Goal: Task Accomplishment & Management: Manage account settings

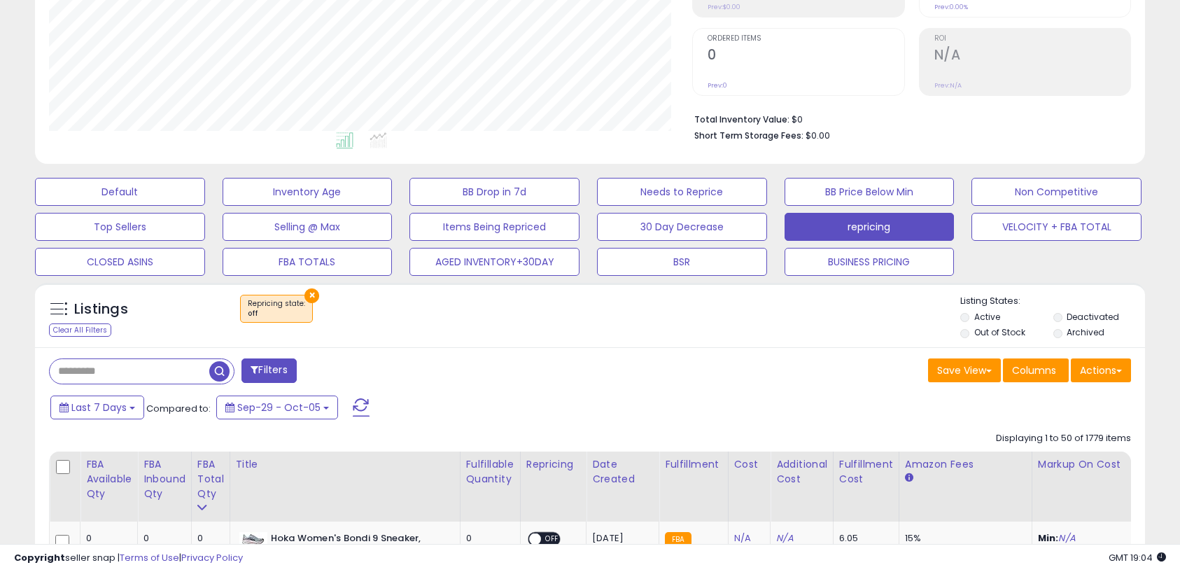
scroll to position [264, 0]
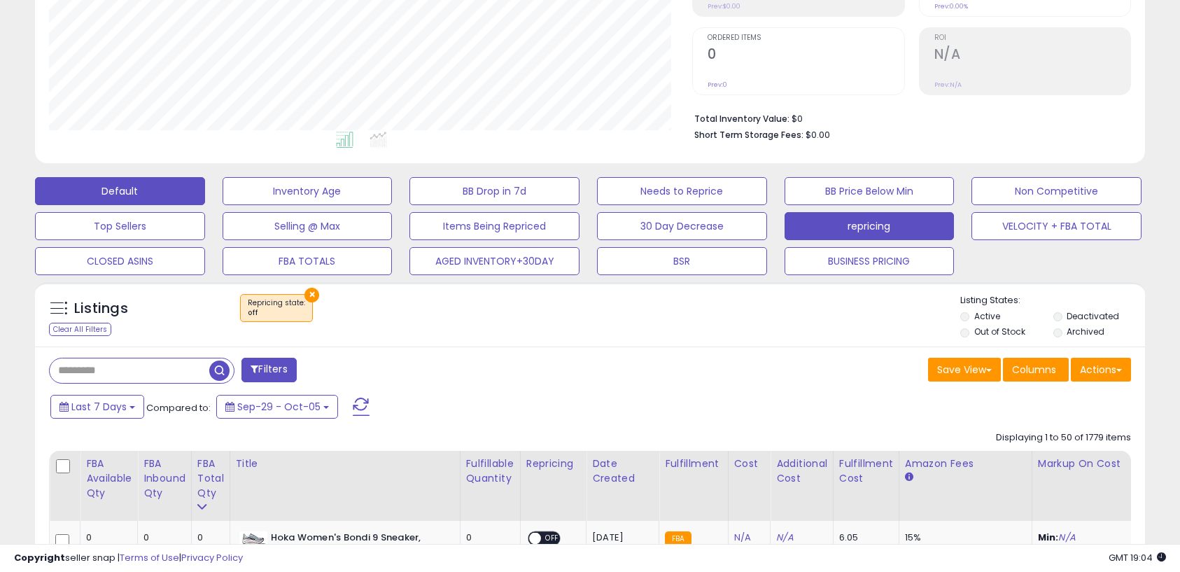
click at [174, 189] on button "Default" at bounding box center [120, 191] width 170 height 28
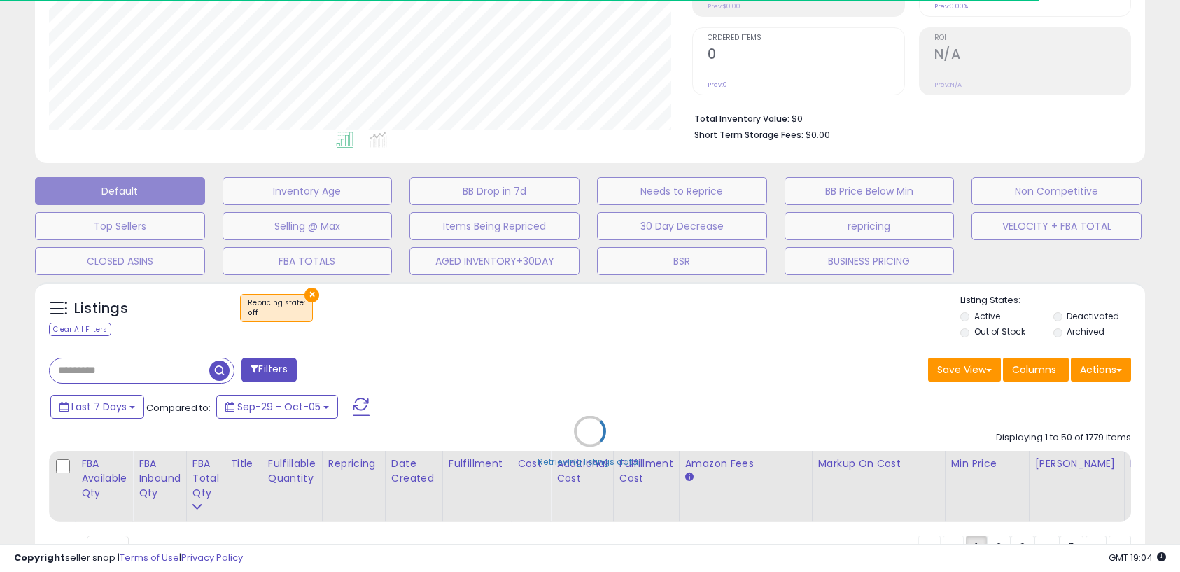
select select "**"
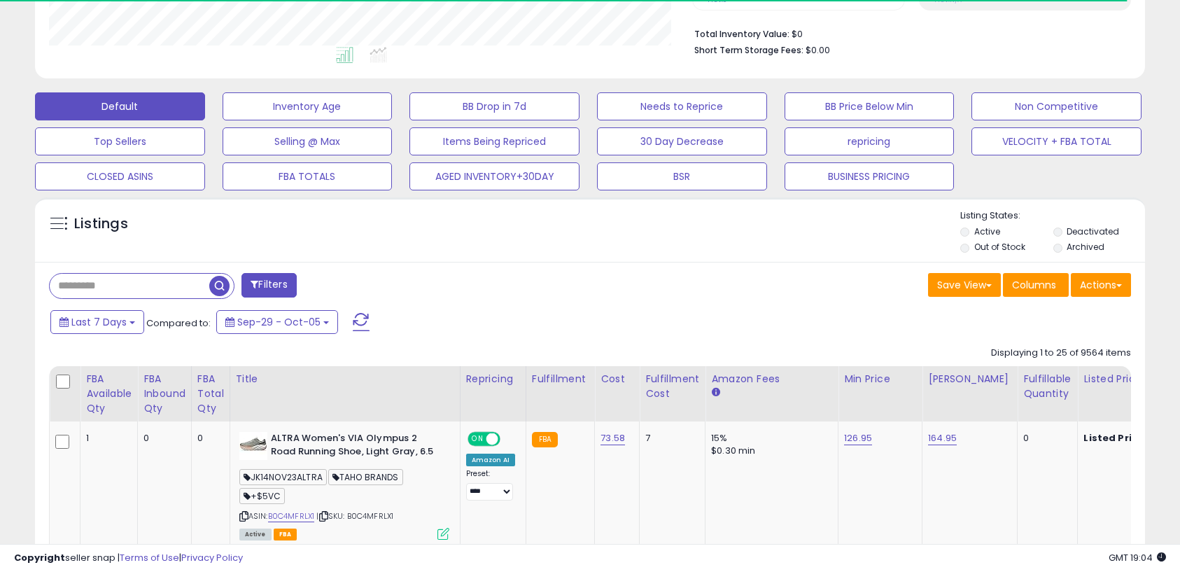
scroll to position [362, 0]
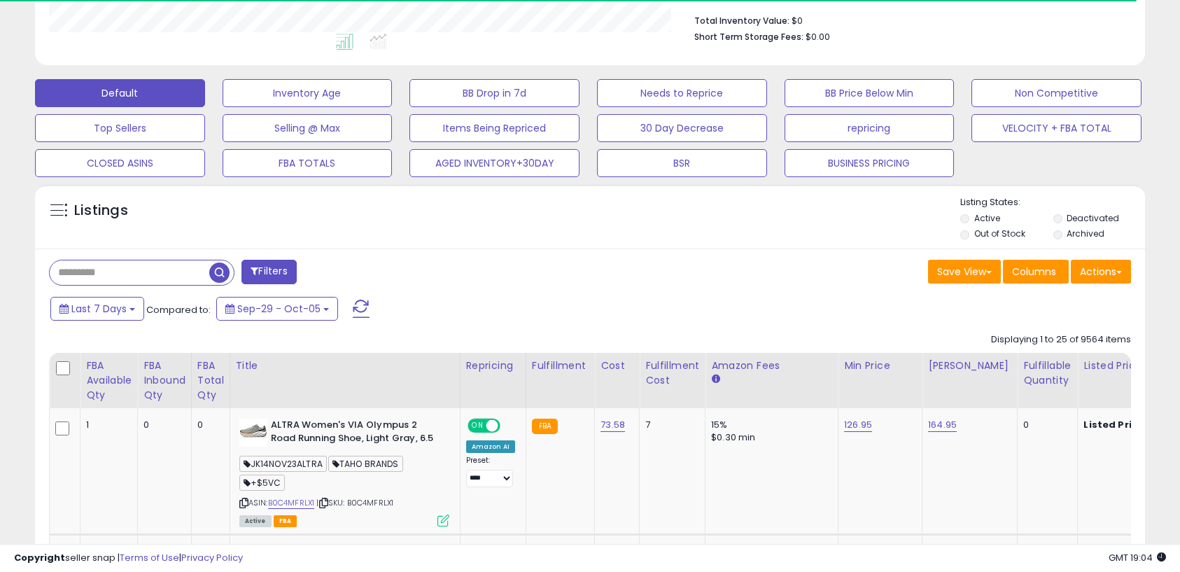
click at [159, 278] on input "text" at bounding box center [130, 272] width 160 height 24
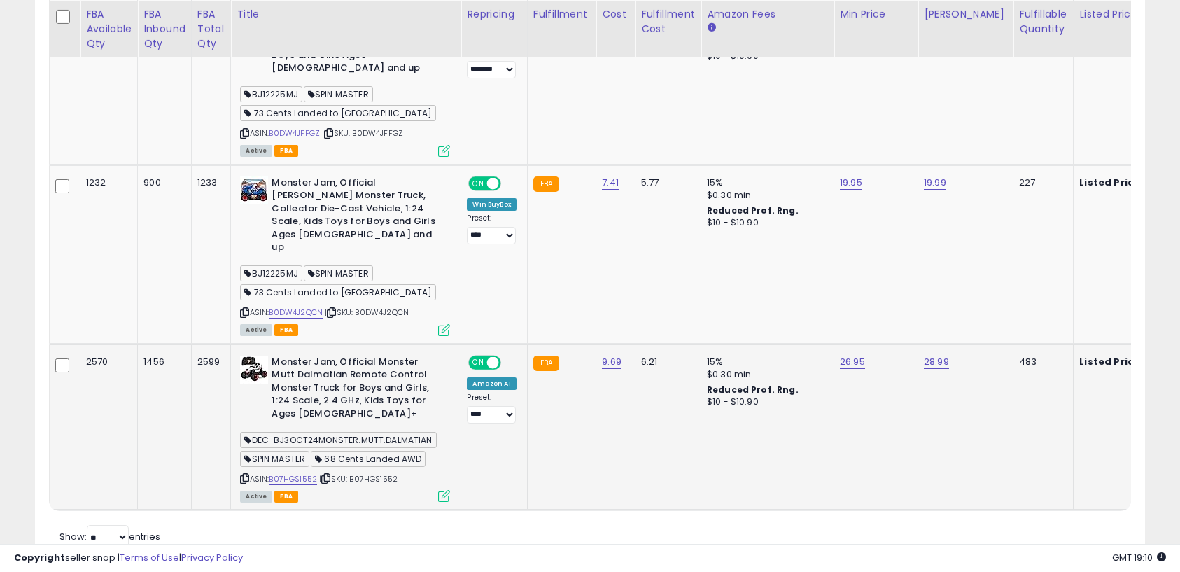
scroll to position [773, 0]
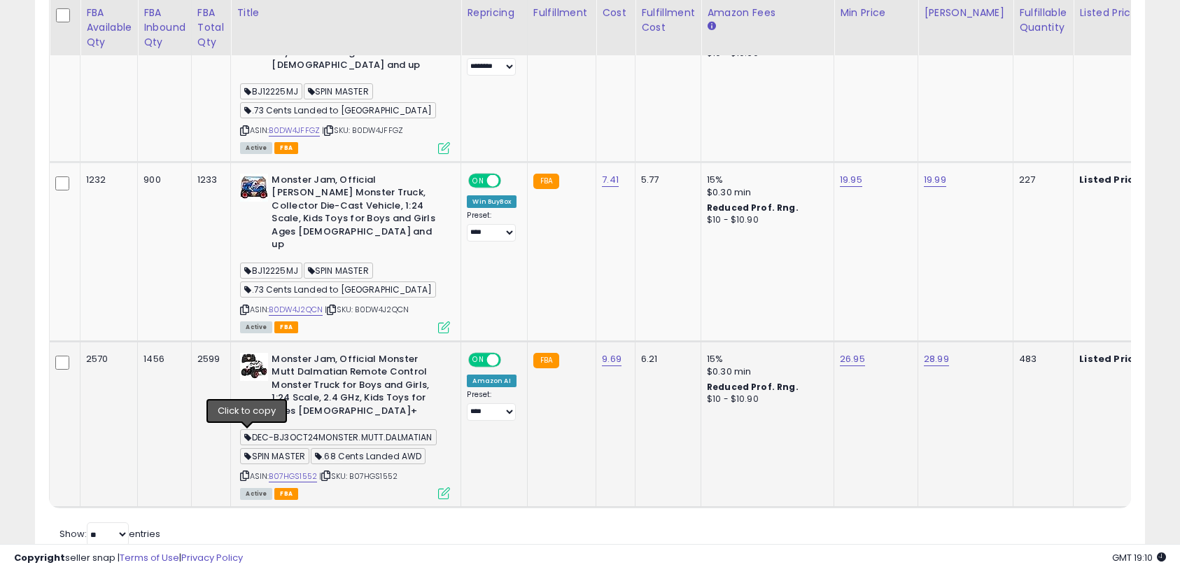
click at [249, 472] on icon at bounding box center [244, 476] width 9 height 8
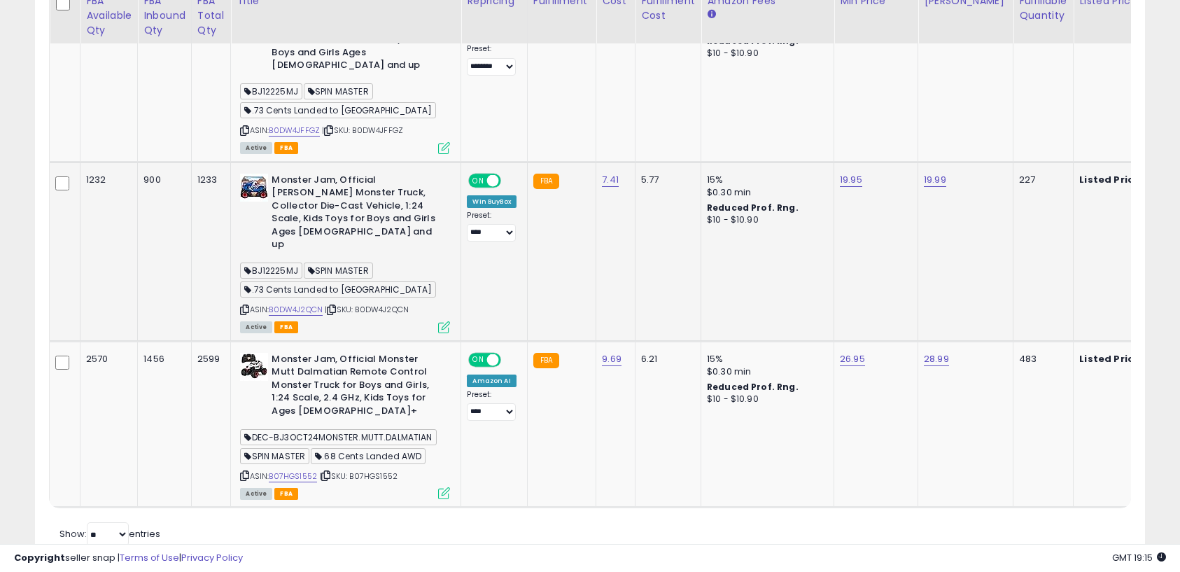
scroll to position [734, 0]
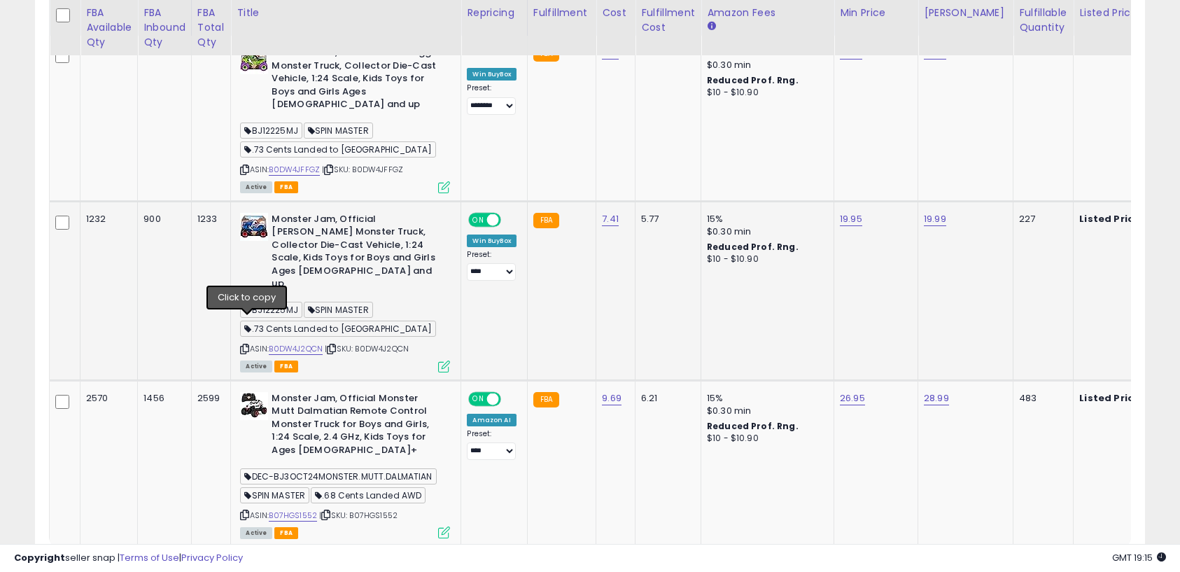
click at [247, 345] on icon at bounding box center [244, 349] width 9 height 8
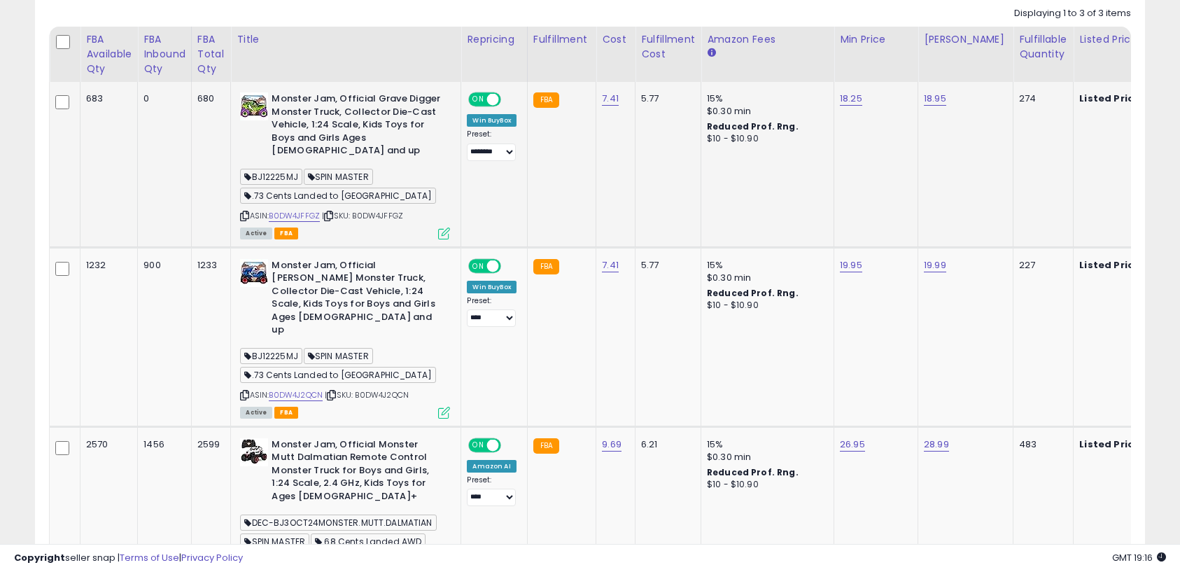
click at [246, 212] on icon at bounding box center [244, 216] width 9 height 8
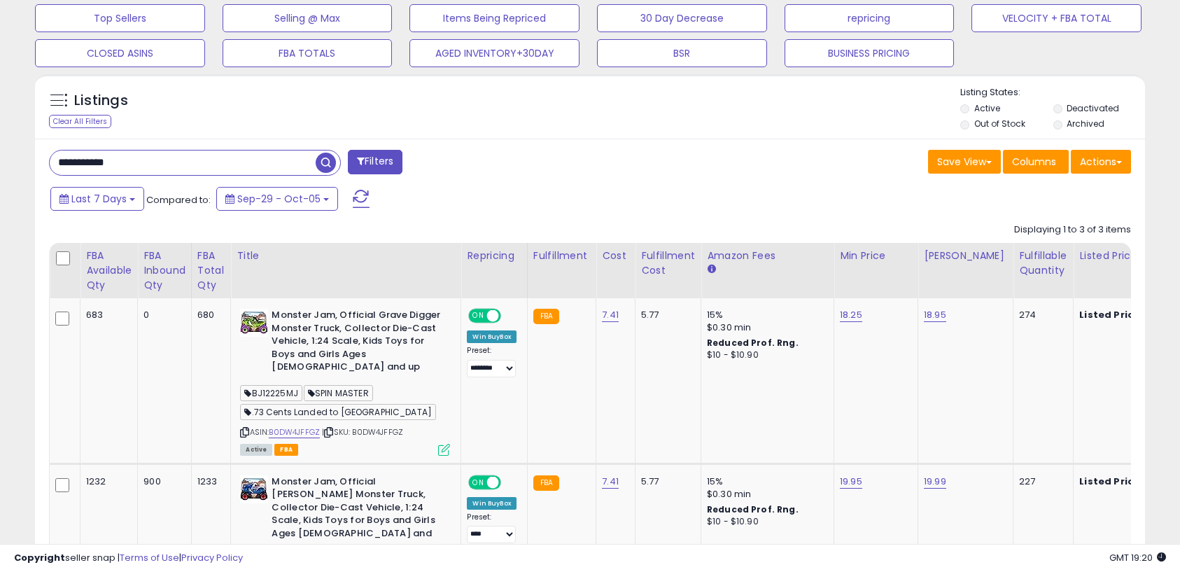
scroll to position [442, 0]
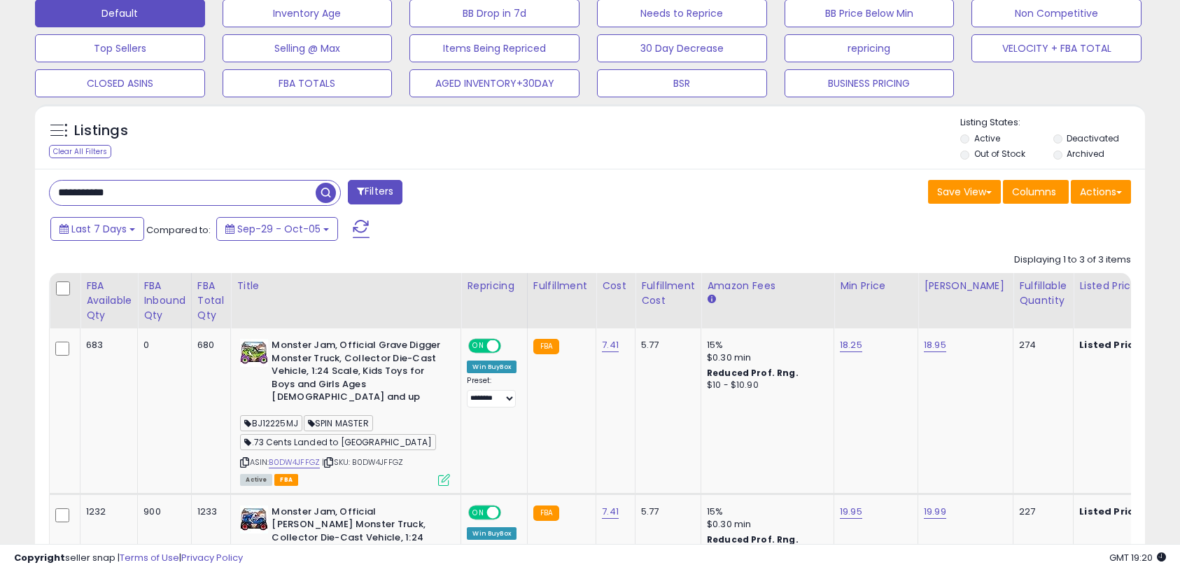
drag, startPoint x: 150, startPoint y: 195, endPoint x: 6, endPoint y: 183, distance: 144.7
paste input "text"
type input "**********"
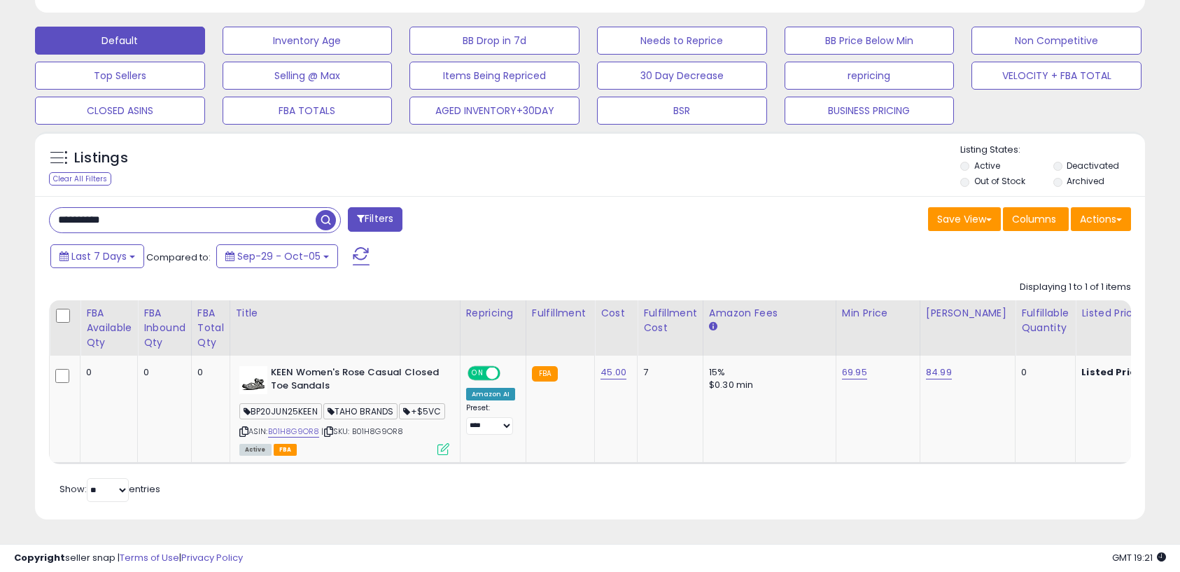
scroll to position [433, 0]
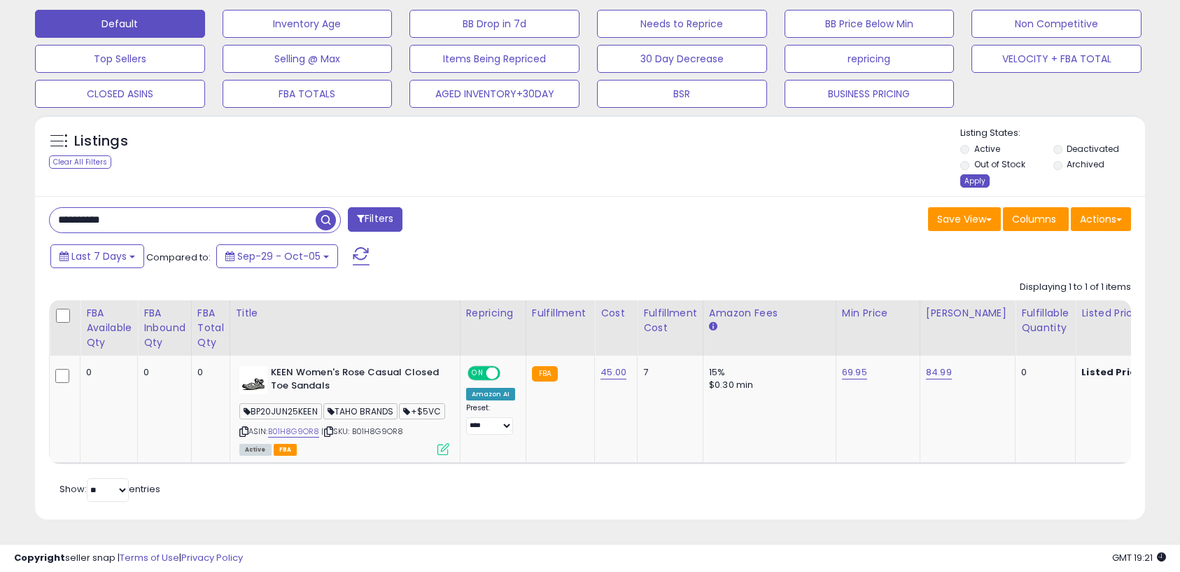
click at [977, 180] on div "Apply" at bounding box center [974, 180] width 29 height 13
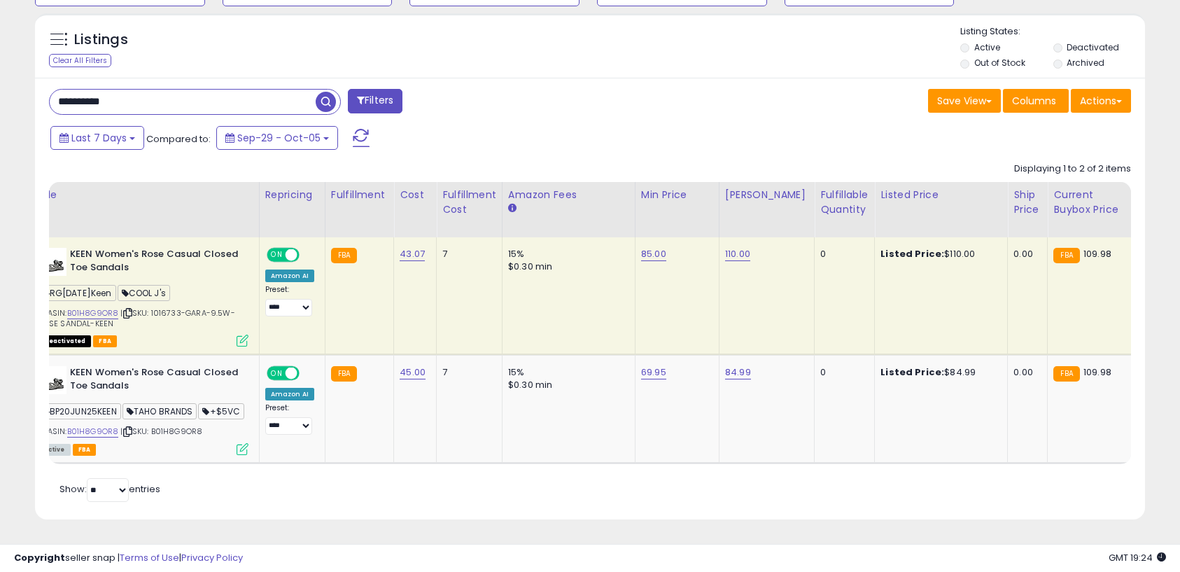
scroll to position [0, 216]
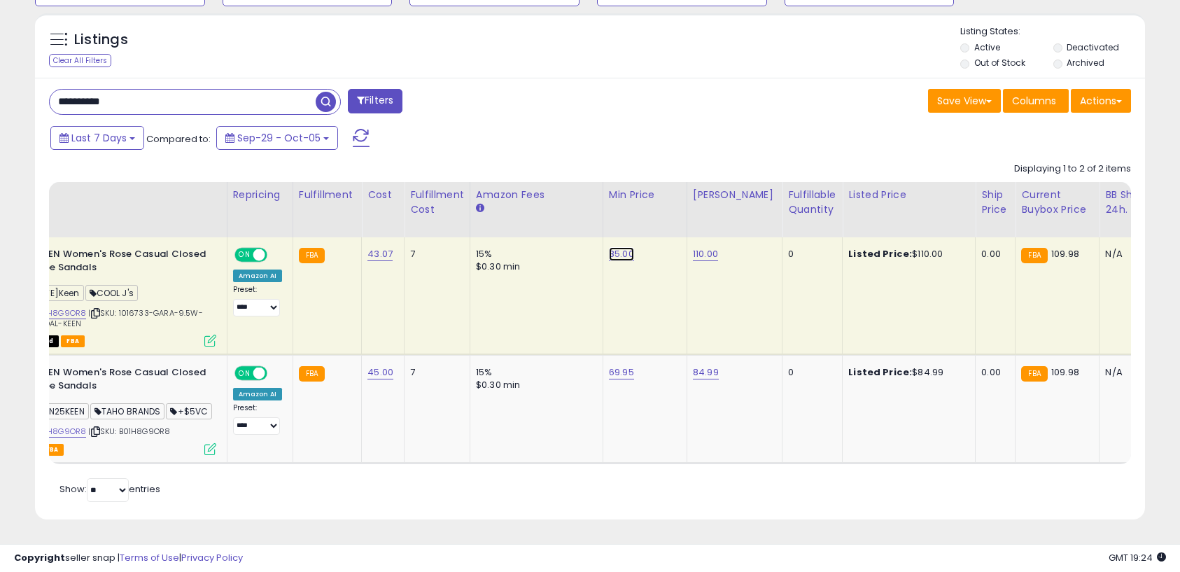
click at [619, 247] on link "85.00" at bounding box center [621, 254] width 25 height 14
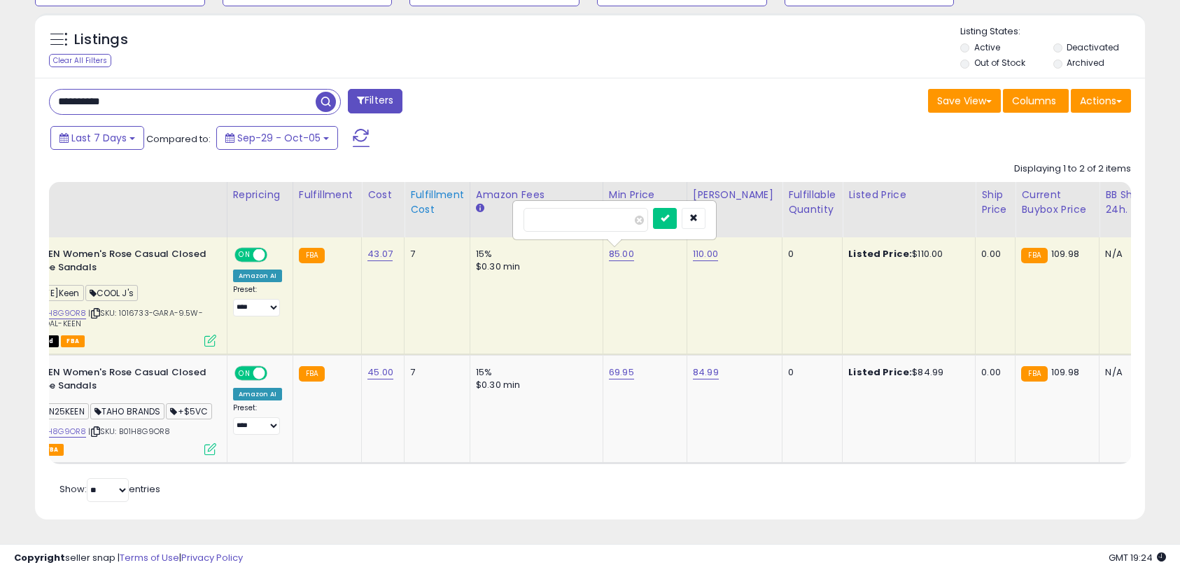
drag, startPoint x: 600, startPoint y: 203, endPoint x: 465, endPoint y: 193, distance: 134.8
click at [466, 193] on table "FBA Available Qty FBA inbound Qty FBA Total Qty 18" at bounding box center [891, 323] width 2150 height 282
type input "*****"
click button "submit" at bounding box center [665, 218] width 24 height 21
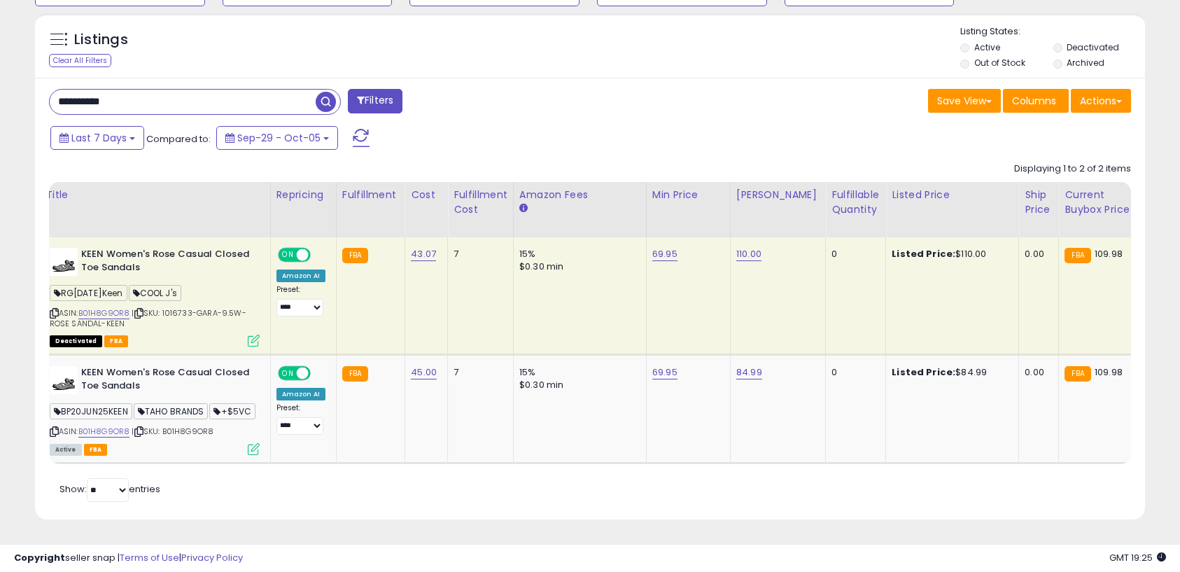
scroll to position [0, 0]
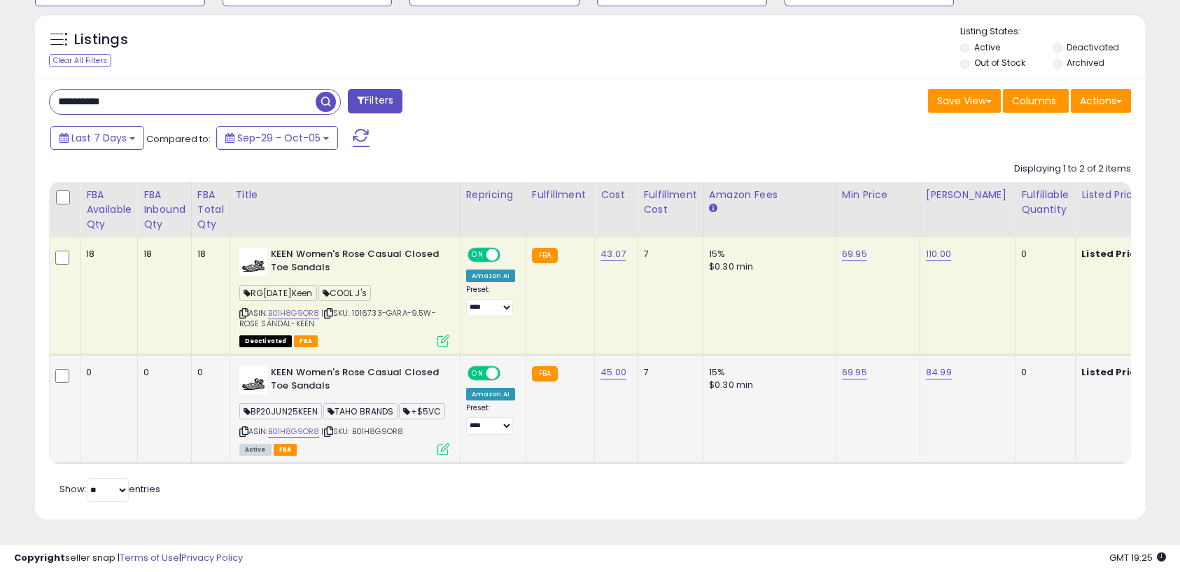
click at [304, 403] on span "BP20JUN25KEEN" at bounding box center [280, 411] width 83 height 16
copy span "BP20JUN25KEEN"
click at [444, 335] on icon at bounding box center [443, 341] width 12 height 12
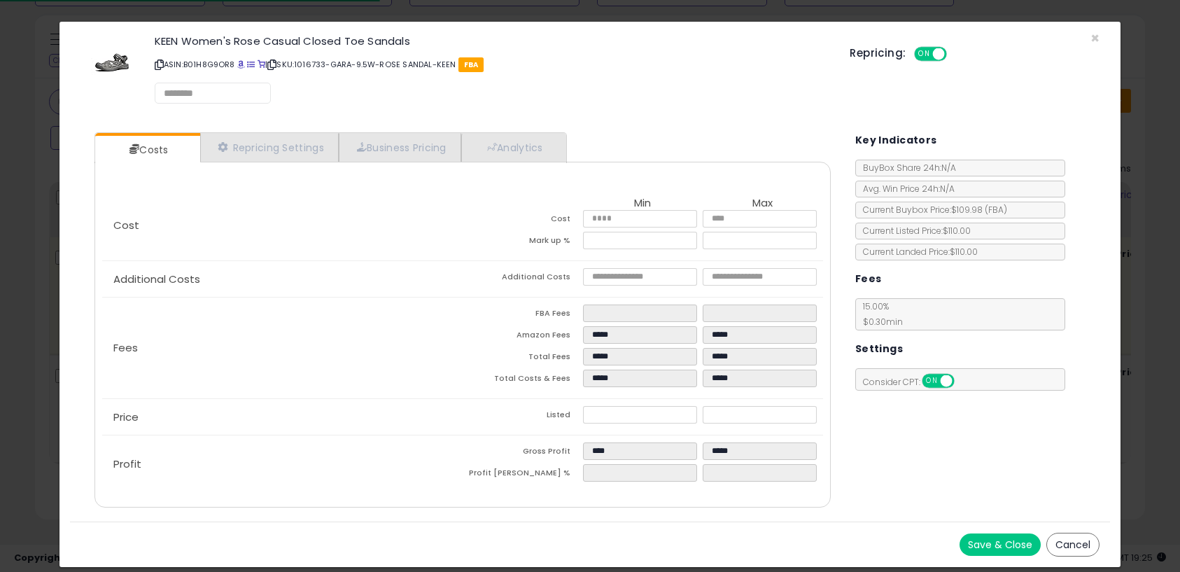
select select "*********"
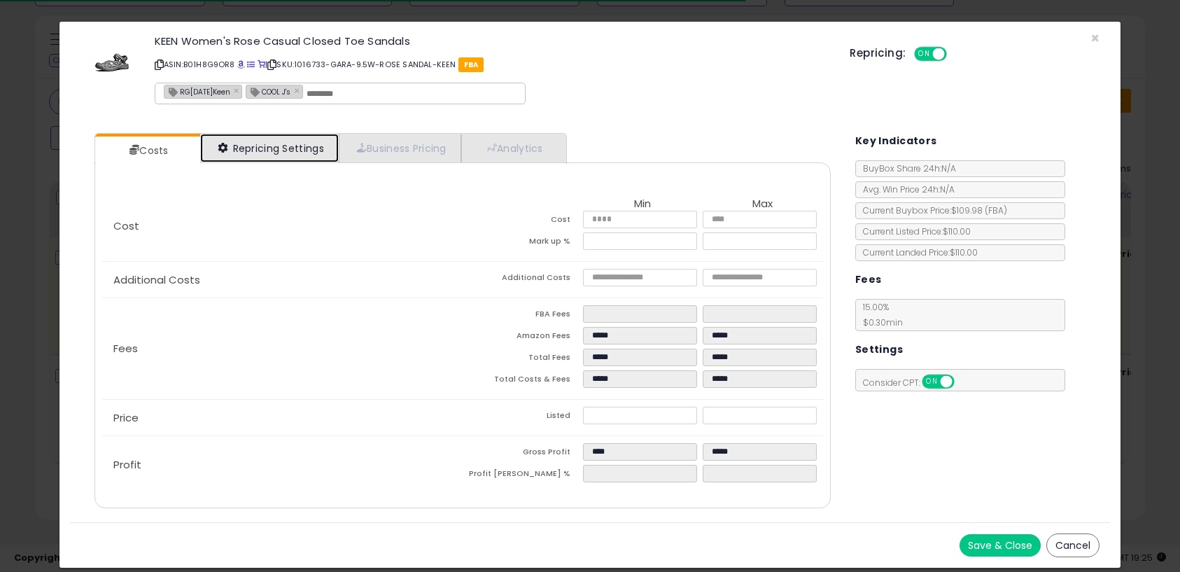
click at [264, 142] on link "Repricing Settings" at bounding box center [269, 148] width 139 height 29
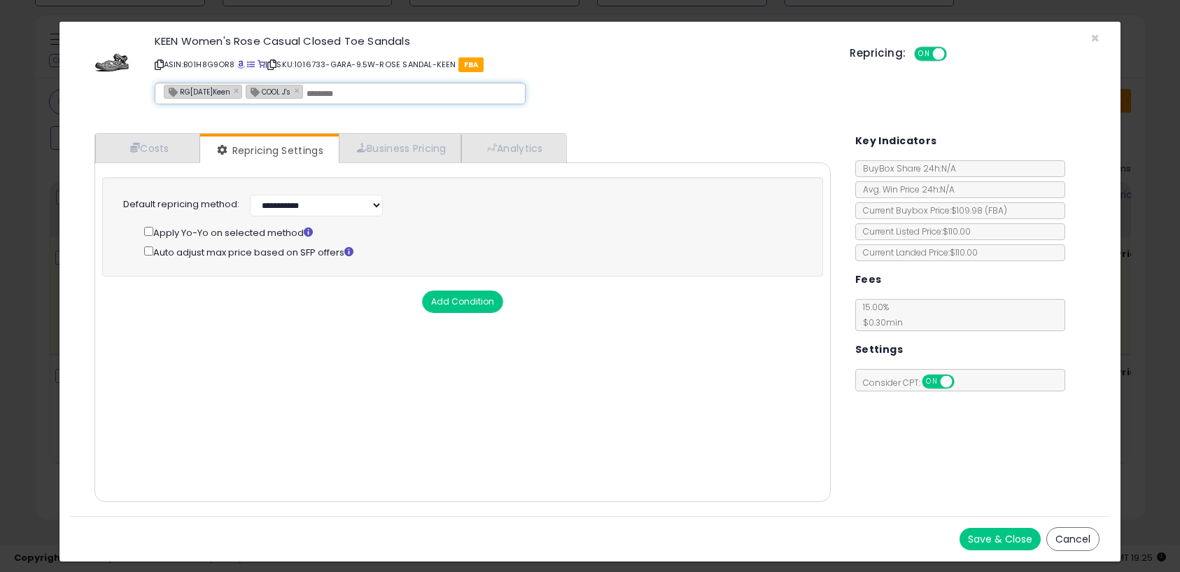
click at [344, 93] on input "text" at bounding box center [412, 93] width 210 height 13
paste input "**********"
type input "**********"
click at [991, 540] on button "Save & Close" at bounding box center [1000, 539] width 81 height 22
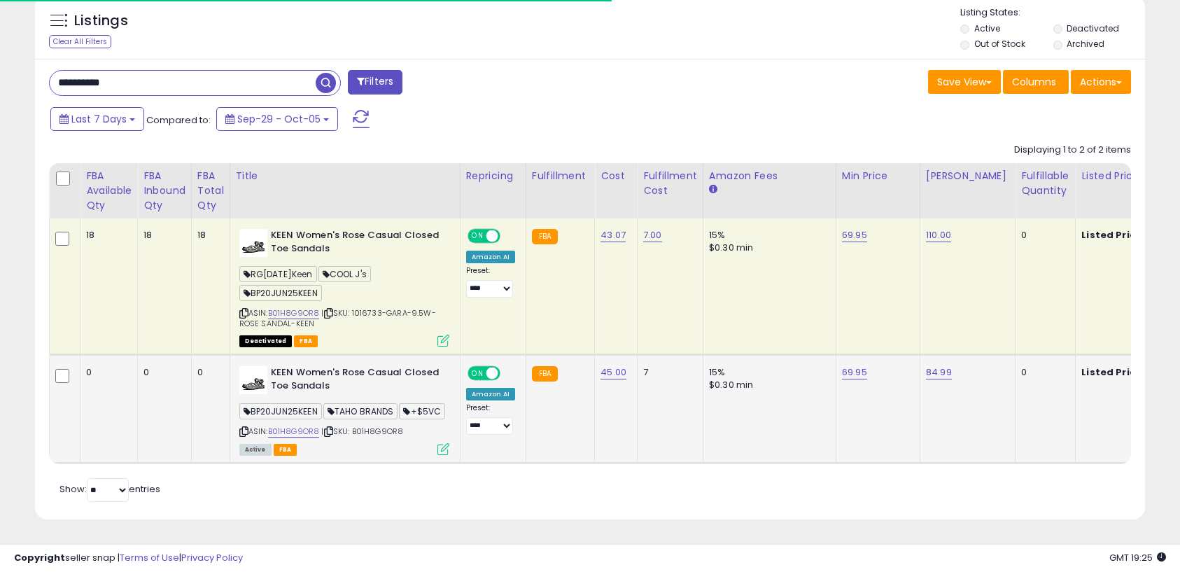
click at [374, 412] on span "TAHO BRANDS" at bounding box center [360, 411] width 75 height 16
click at [391, 408] on span "TAHO BRANDS" at bounding box center [360, 411] width 75 height 16
drag, startPoint x: 340, startPoint y: 411, endPoint x: 405, endPoint y: 412, distance: 65.1
click at [405, 412] on div "BP20JUN25KEEN TAHO BRANDS +$5VC" at bounding box center [344, 413] width 210 height 19
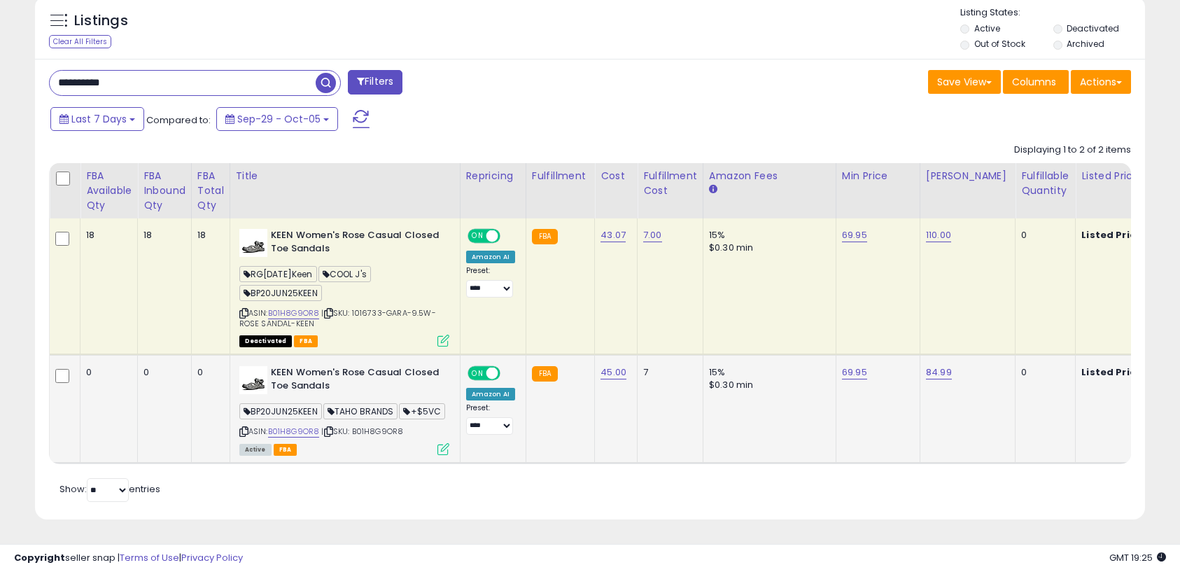
click at [398, 410] on span "TAHO BRANDS" at bounding box center [360, 411] width 75 height 16
drag, startPoint x: 402, startPoint y: 411, endPoint x: 339, endPoint y: 409, distance: 63.7
click at [339, 409] on span "TAHO BRANDS" at bounding box center [360, 411] width 75 height 16
copy span "TAHO BRANDS"
click at [440, 343] on icon at bounding box center [443, 341] width 12 height 12
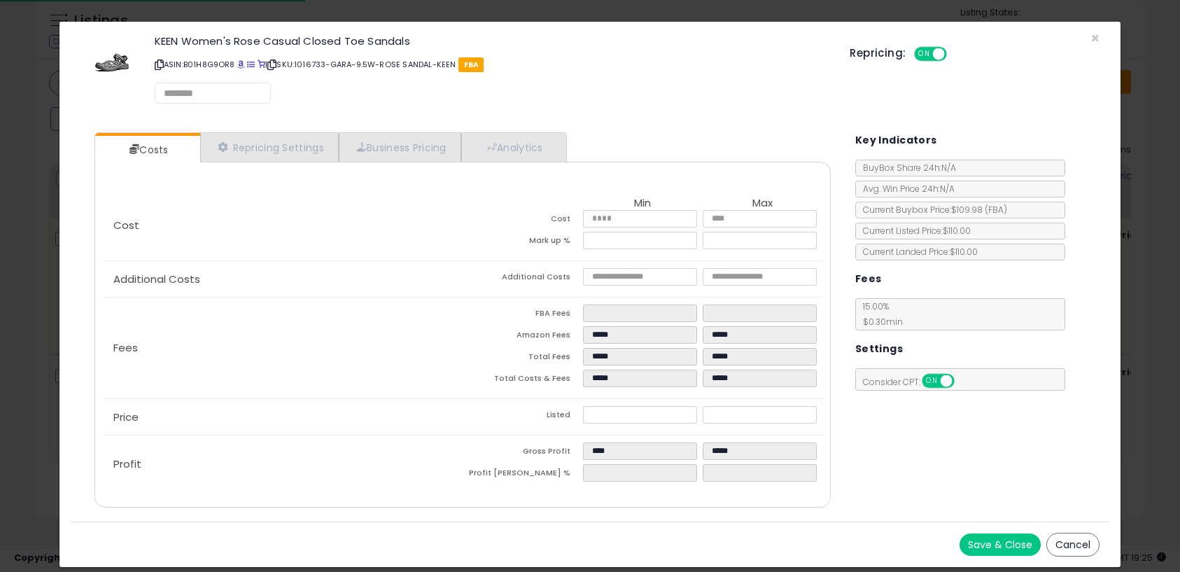
select select "*********"
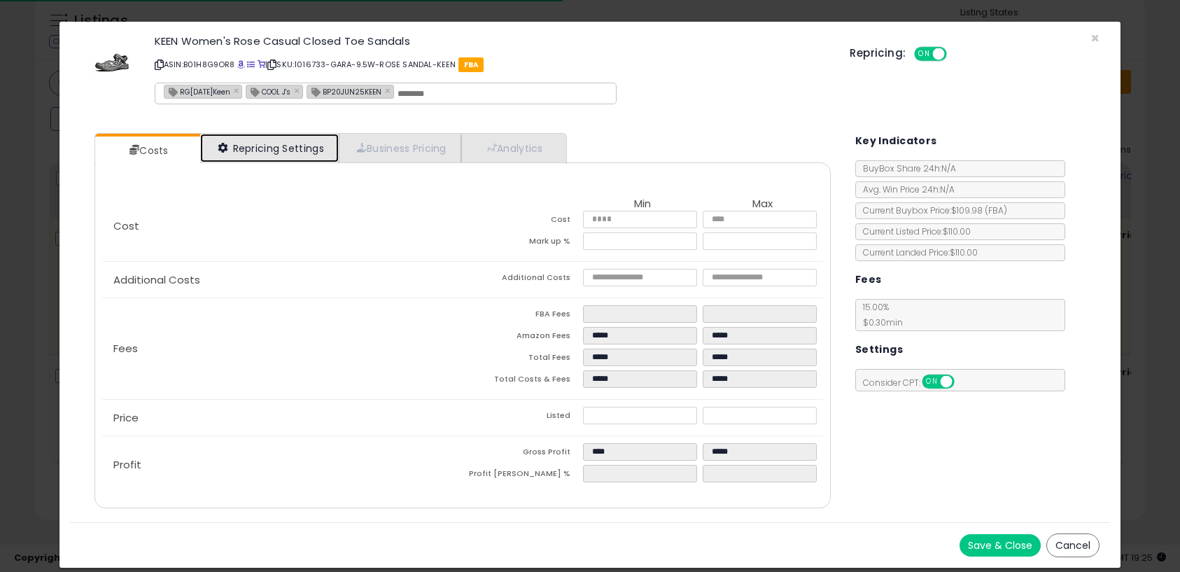
click at [307, 153] on link "Repricing Settings" at bounding box center [269, 148] width 139 height 29
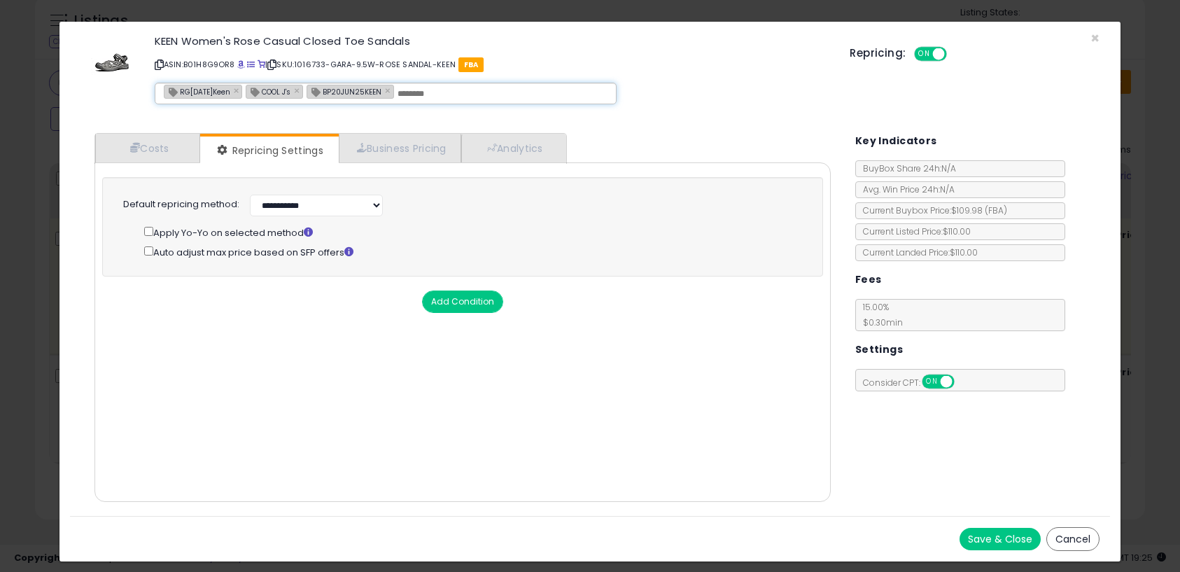
click at [444, 92] on input "text" at bounding box center [503, 93] width 210 height 13
paste input "**********"
type input "**********"
type input "*****"
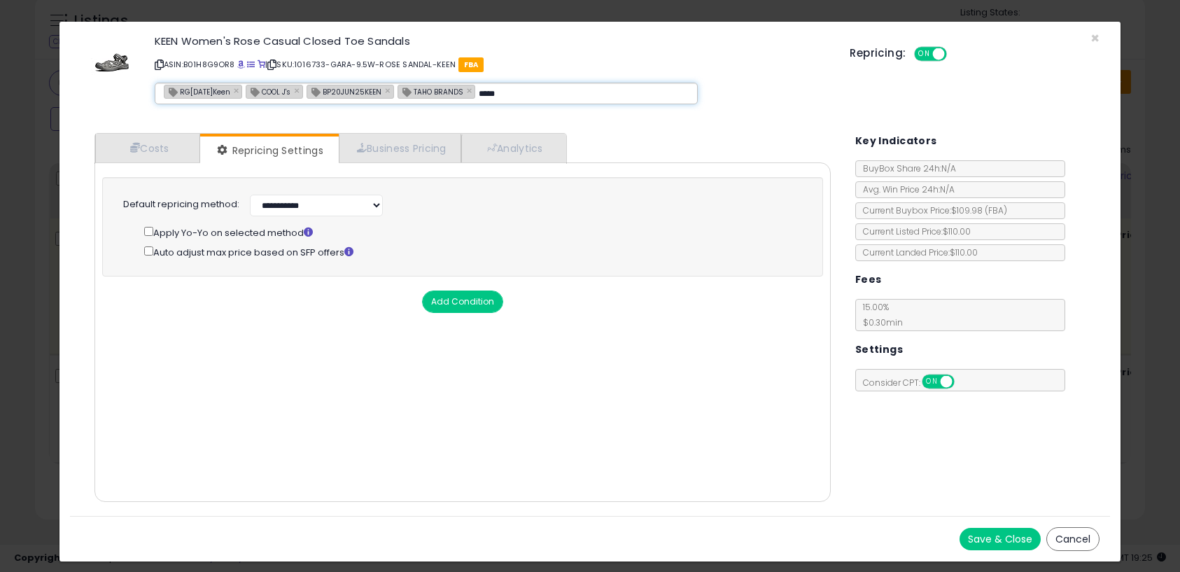
type input "**********"
click at [986, 537] on button "Save & Close" at bounding box center [1000, 539] width 81 height 22
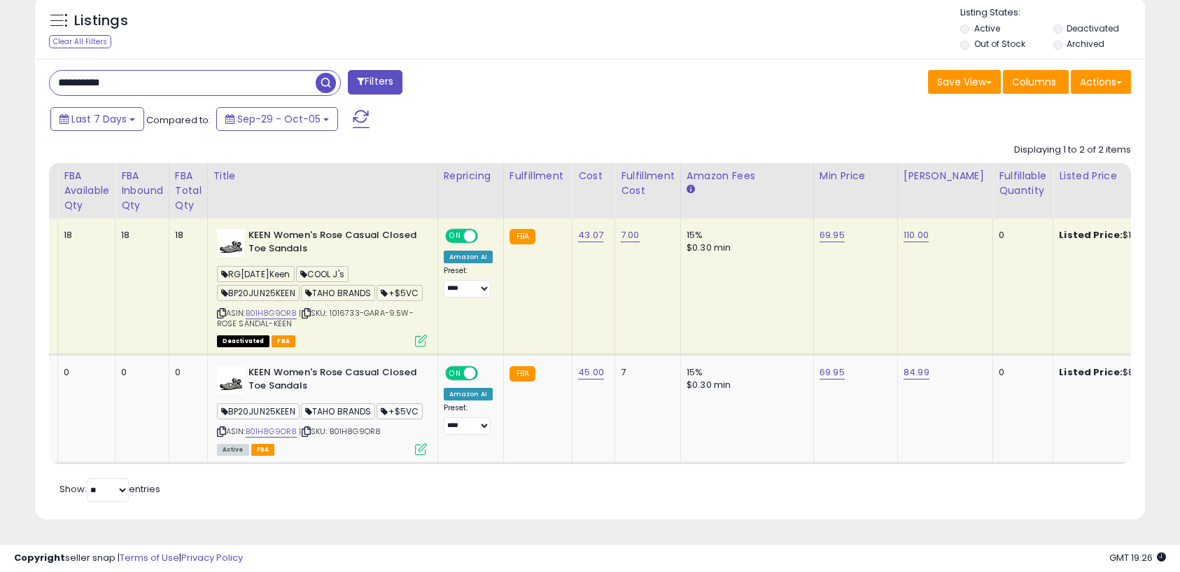
scroll to position [0, 22]
click at [589, 239] on link "43.07" at bounding box center [590, 235] width 25 height 14
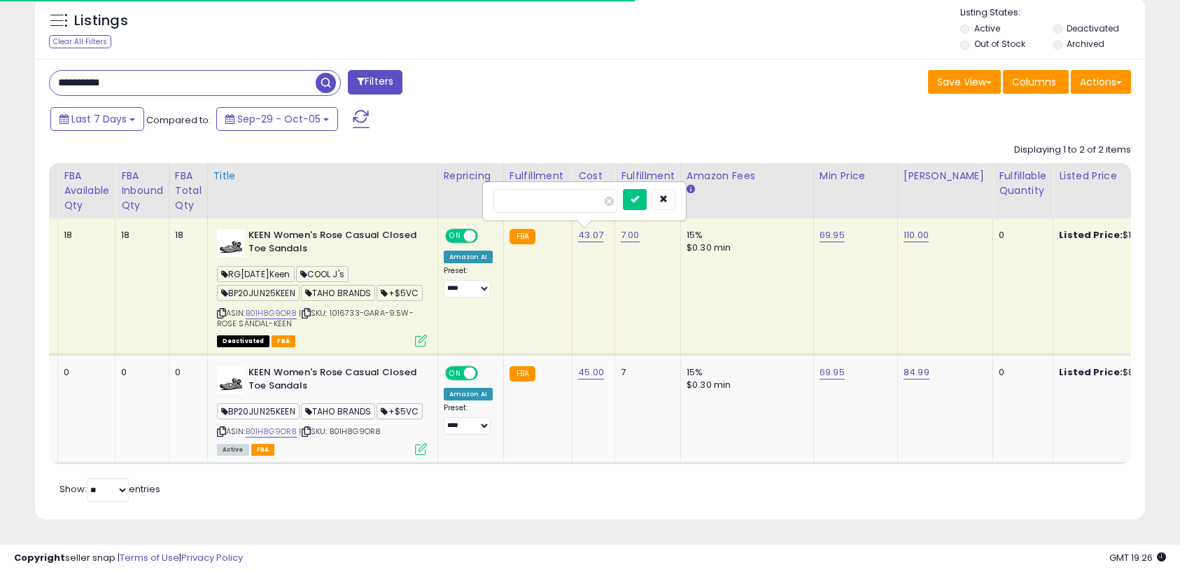
click at [411, 192] on table "FBA Available Qty FBA inbound Qty FBA Total Qty 18" at bounding box center [1102, 313] width 2150 height 301
type input "**"
click button "submit" at bounding box center [635, 199] width 24 height 21
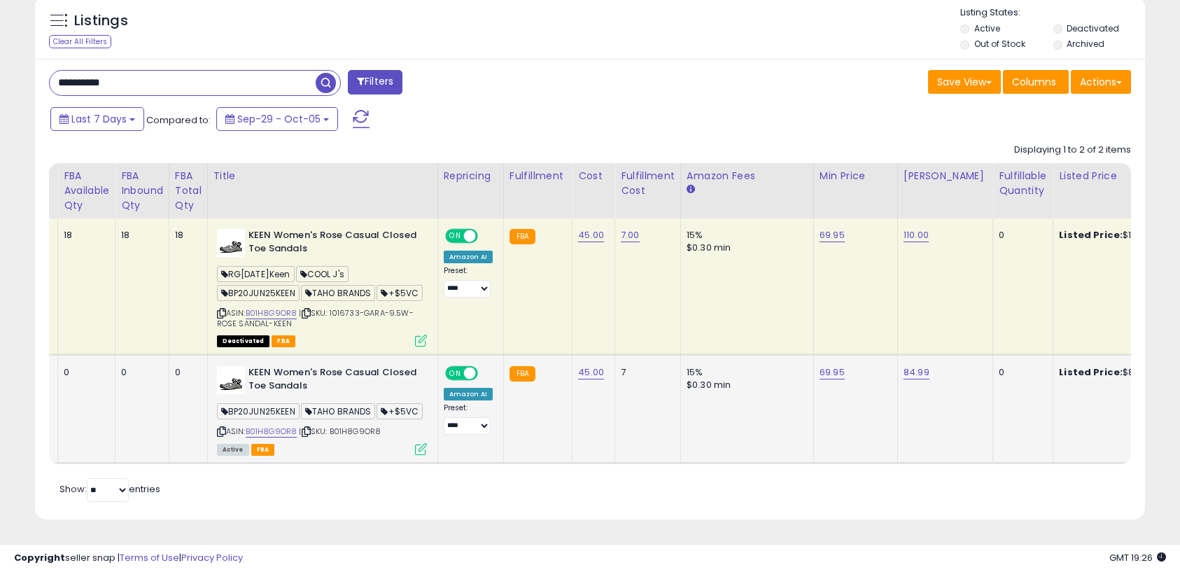
click at [225, 435] on icon at bounding box center [221, 432] width 9 height 8
drag, startPoint x: 139, startPoint y: 80, endPoint x: 23, endPoint y: 83, distance: 116.2
click at [4, 79] on div "**********" at bounding box center [590, 33] width 1180 height 1078
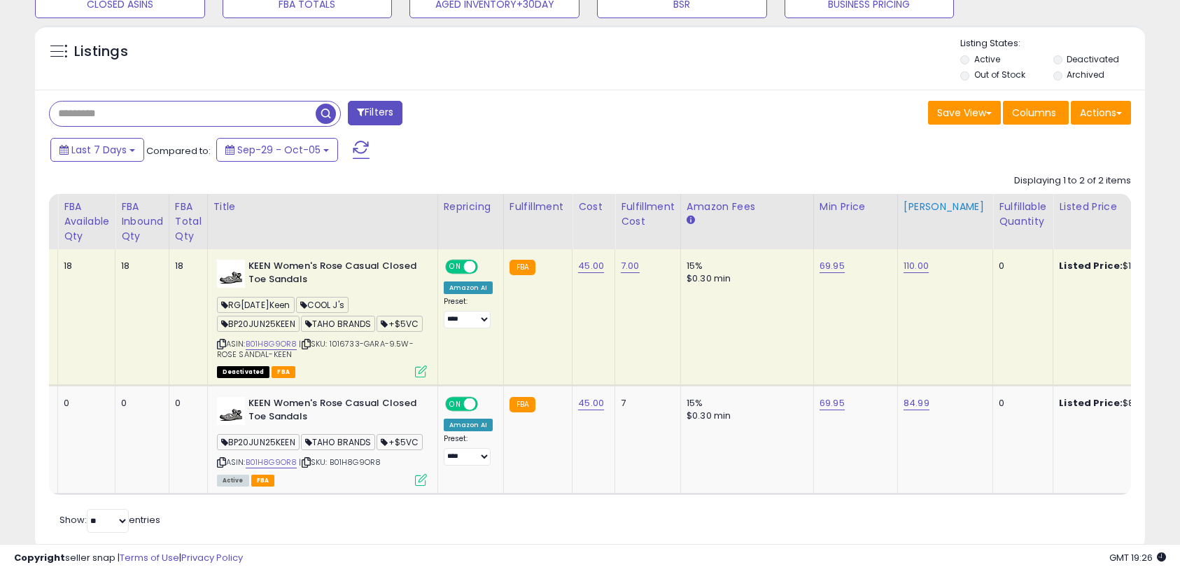
scroll to position [512, 0]
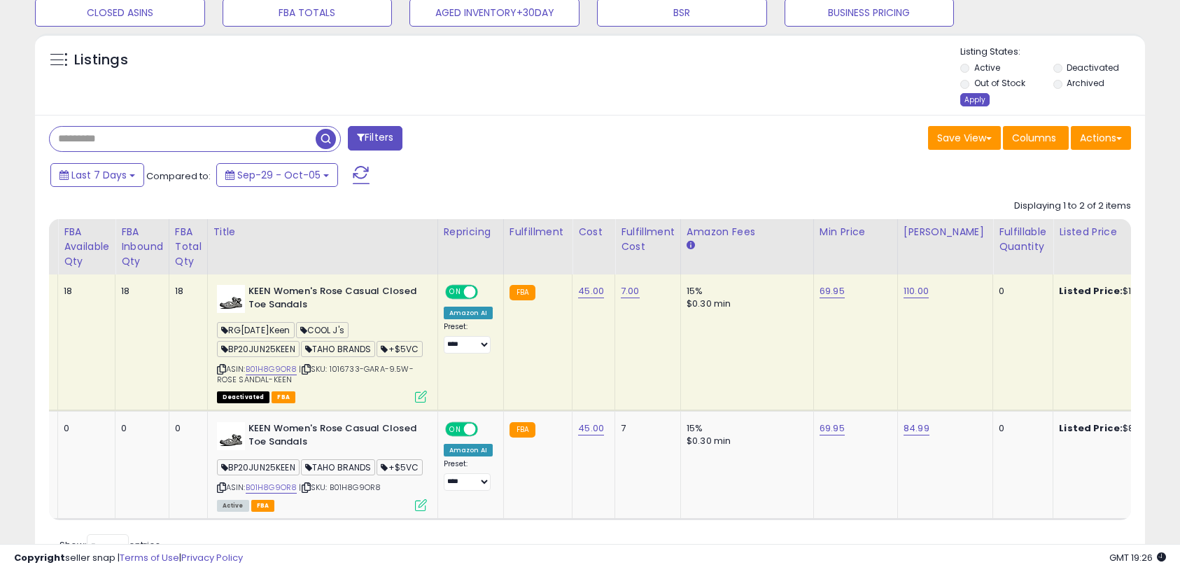
click at [972, 101] on div "Apply" at bounding box center [974, 99] width 29 height 13
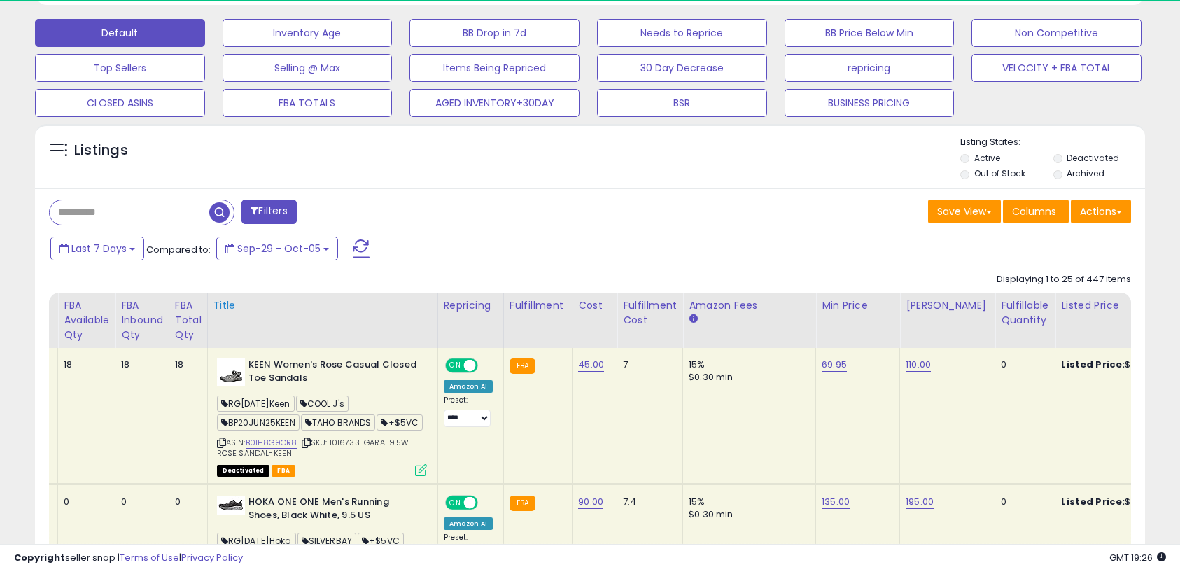
scroll to position [432, 0]
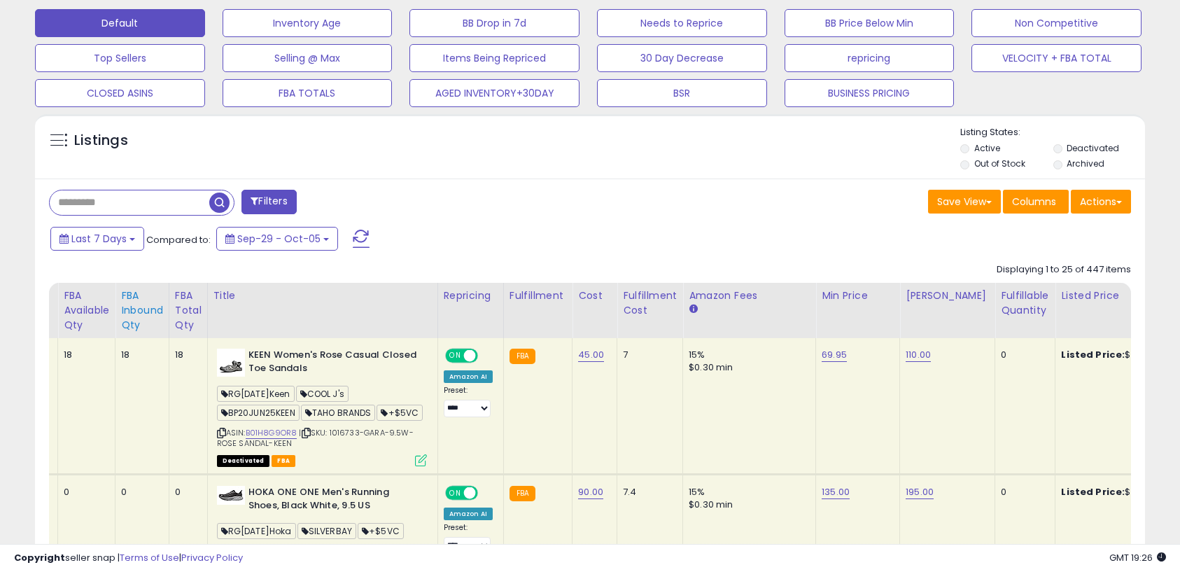
click at [169, 315] on th "FBA inbound Qty" at bounding box center [142, 310] width 54 height 55
click at [186, 316] on div "FBA Total Qty" at bounding box center [188, 310] width 27 height 44
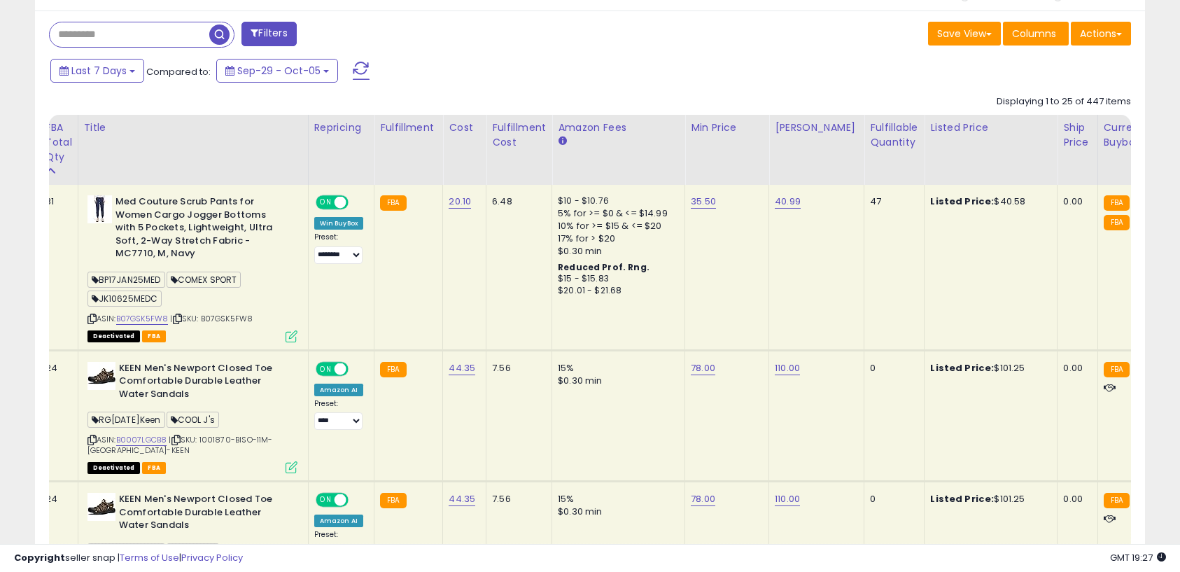
scroll to position [0, 0]
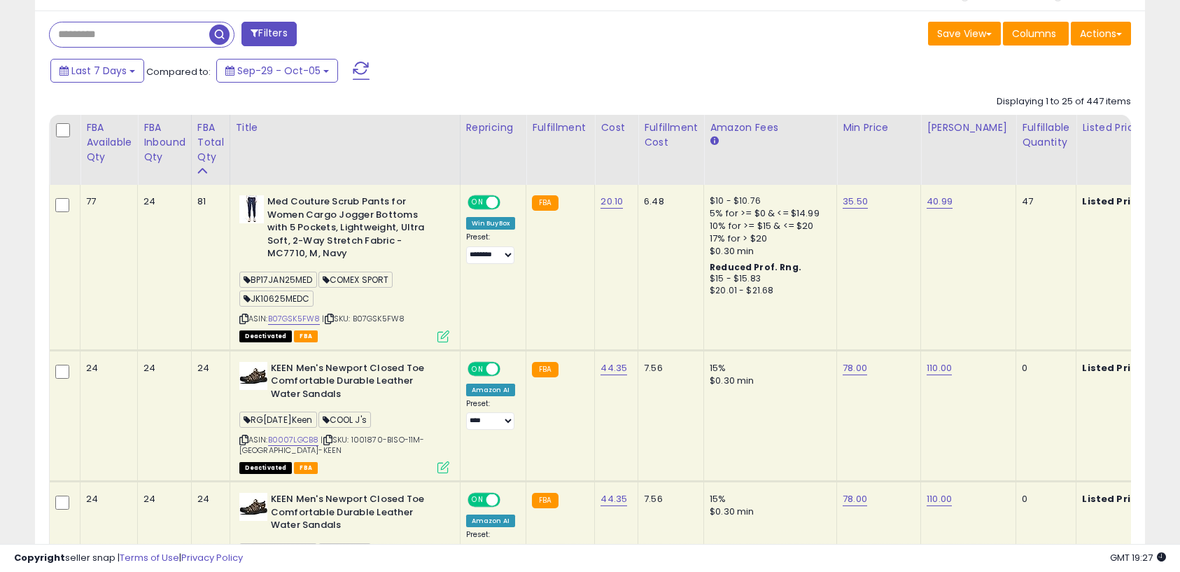
click at [245, 316] on icon at bounding box center [243, 319] width 9 height 8
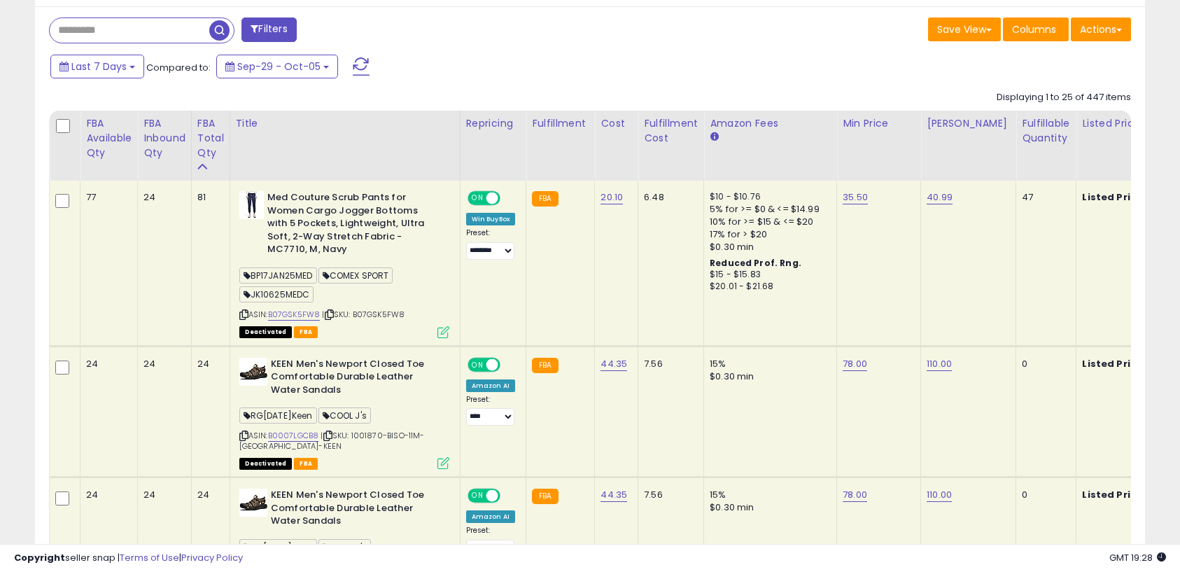
scroll to position [605, 0]
click at [850, 199] on link "35.50" at bounding box center [855, 197] width 25 height 14
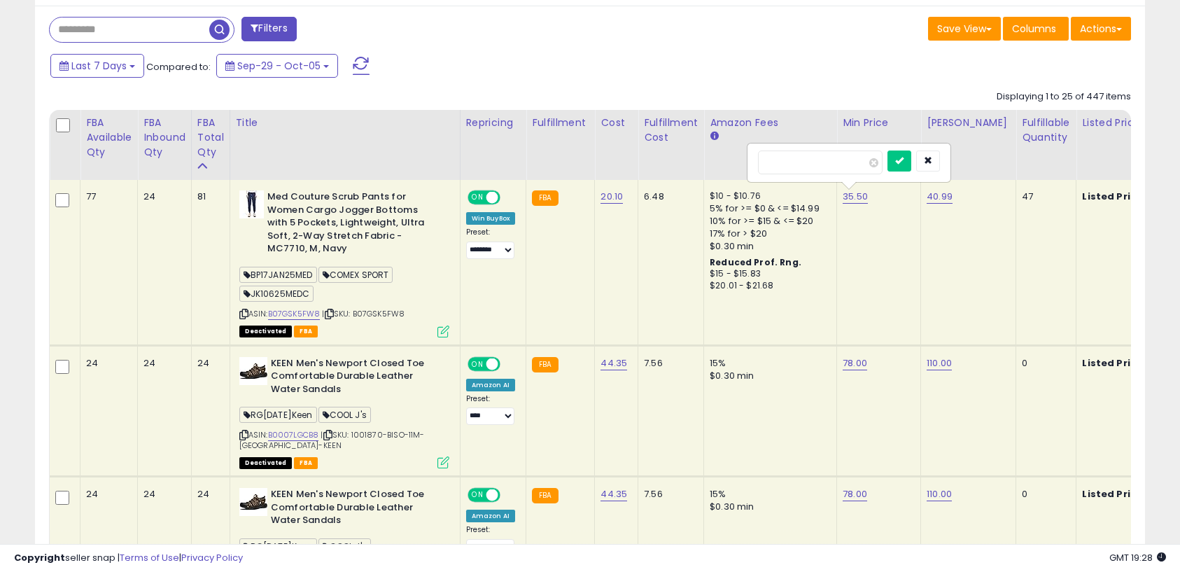
scroll to position [0, 241]
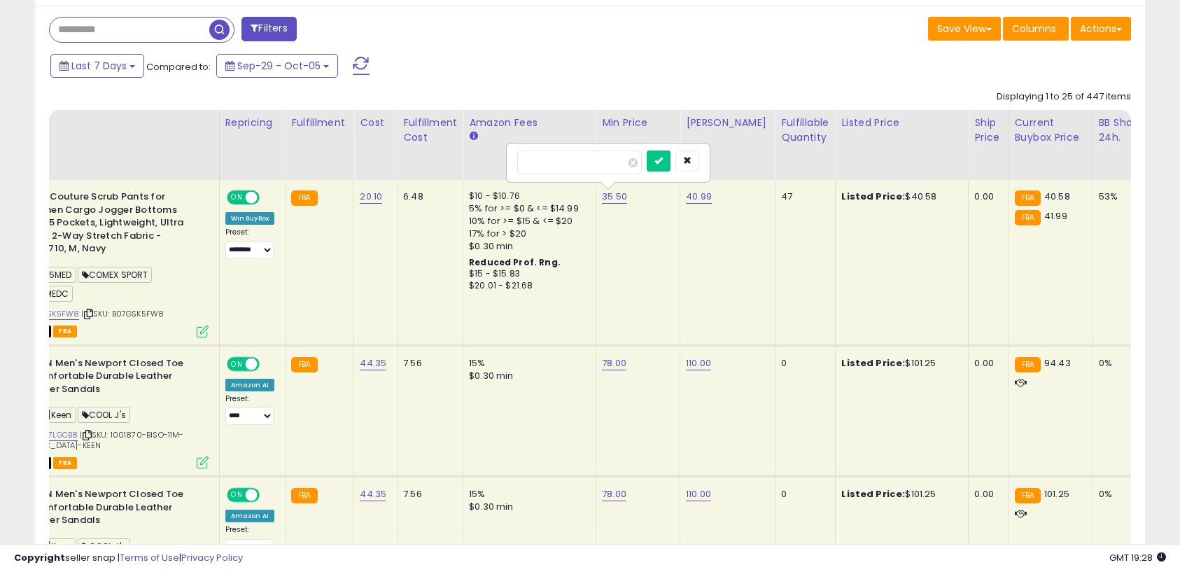
drag, startPoint x: 585, startPoint y: 160, endPoint x: 461, endPoint y: 151, distance: 124.2
type input "*****"
click button "submit" at bounding box center [659, 160] width 24 height 21
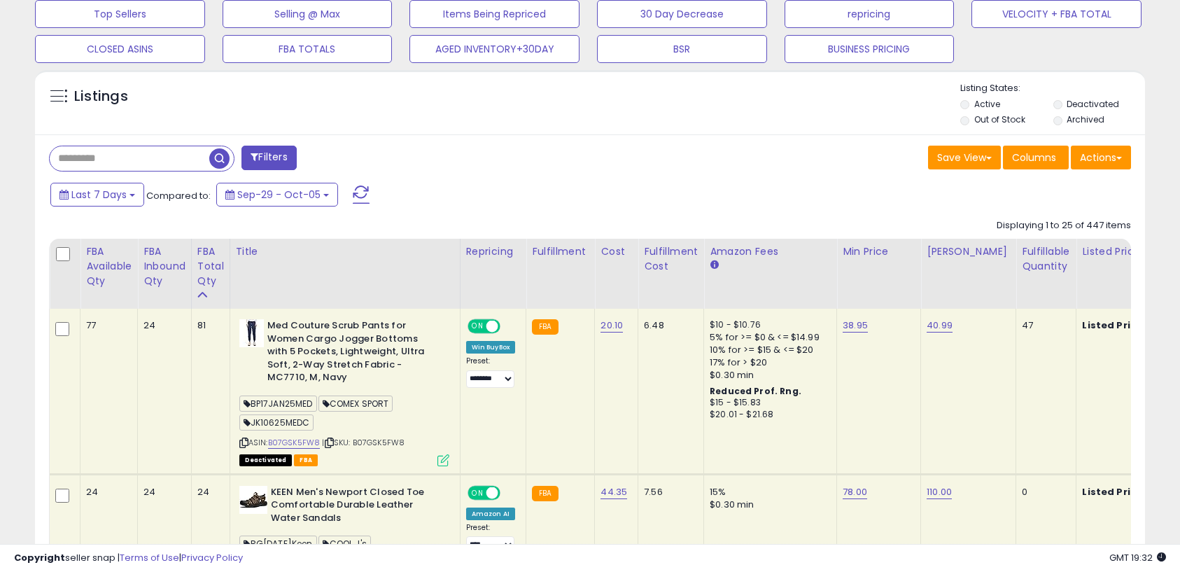
scroll to position [479, 0]
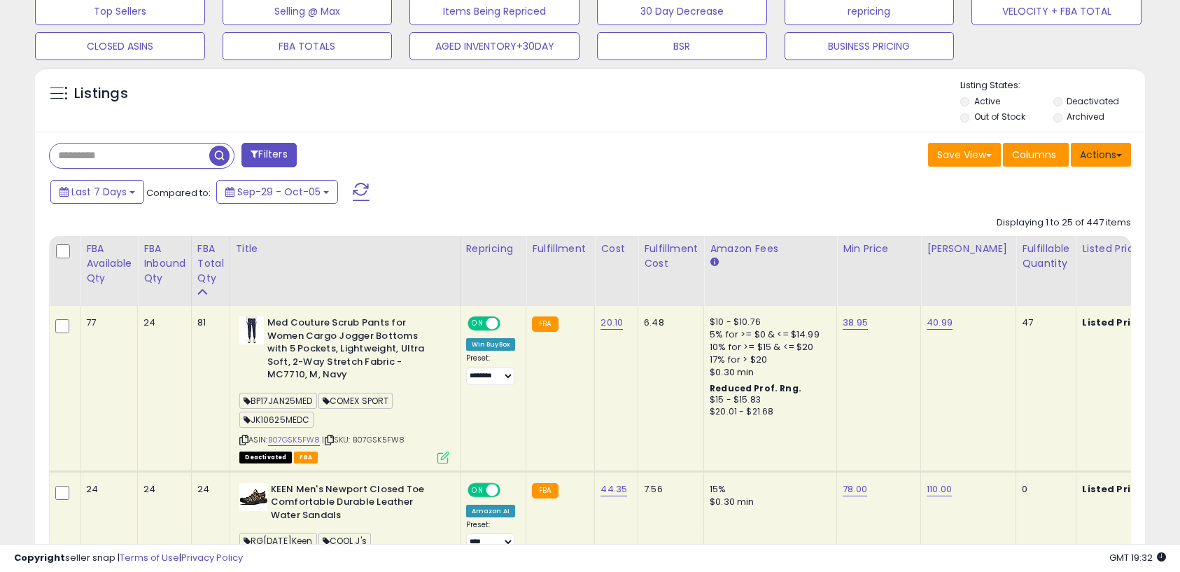
click at [1126, 154] on button "Actions" at bounding box center [1101, 155] width 60 height 24
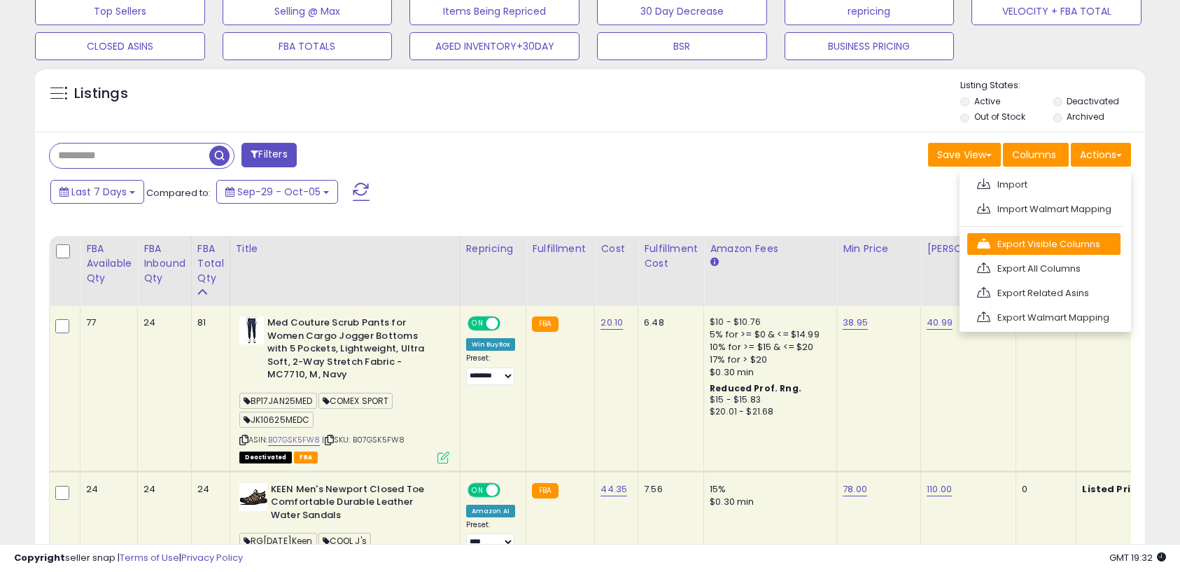
click at [1080, 246] on link "Export Visible Columns" at bounding box center [1043, 244] width 153 height 22
